Goal: Check status: Check status

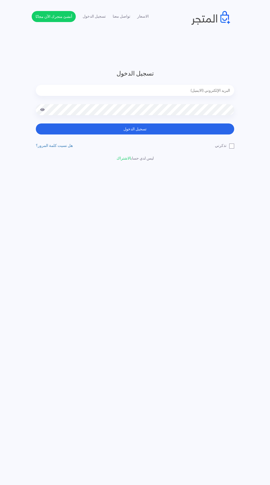
click at [211, 91] on input "email" at bounding box center [135, 90] width 198 height 11
type input "[EMAIL_ADDRESS][DOMAIN_NAME]"
click at [36, 123] on button "تسجيل الدخول" at bounding box center [135, 128] width 198 height 11
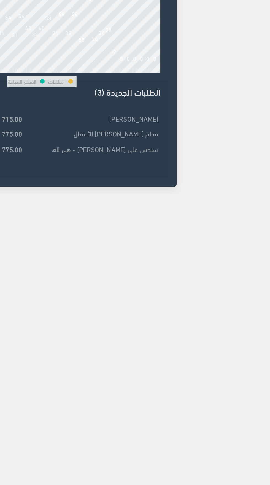
click at [61, 156] on strong "715.00" at bounding box center [55, 153] width 12 height 6
